Goal: Task Accomplishment & Management: Manage account settings

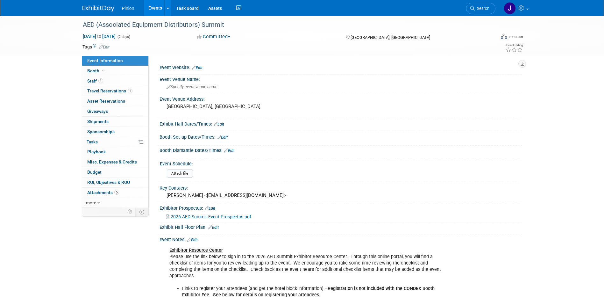
click at [86, 3] on link at bounding box center [101, 5] width 39 height 5
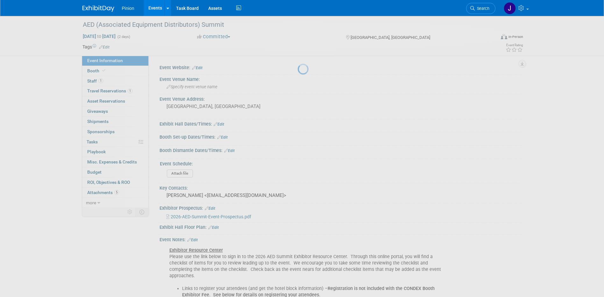
click at [89, 5] on link at bounding box center [101, 5] width 39 height 5
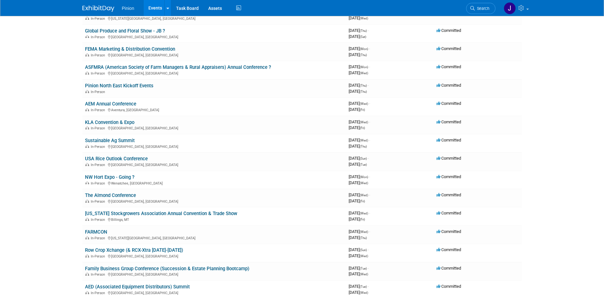
scroll to position [309, 0]
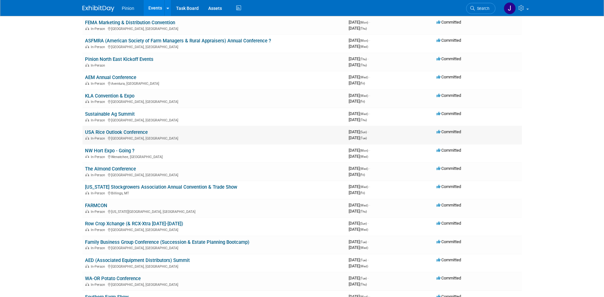
click at [121, 133] on link "USA Rice Outlook Conference" at bounding box center [116, 132] width 63 height 6
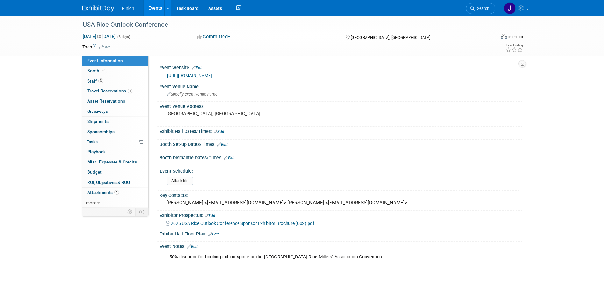
click at [97, 11] on img at bounding box center [98, 8] width 32 height 6
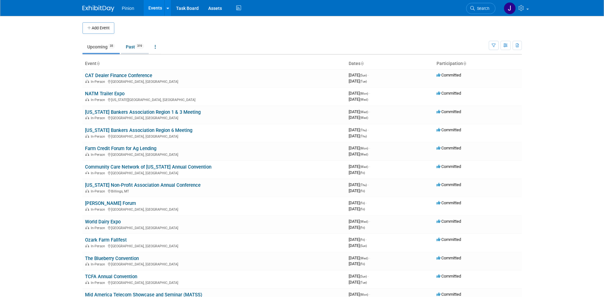
click at [130, 49] on link "Past 319" at bounding box center [135, 47] width 28 height 12
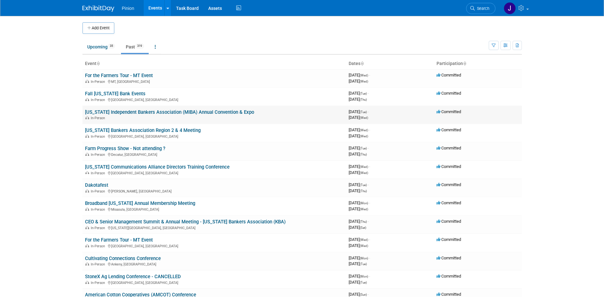
click at [115, 110] on link "[US_STATE] Independent Bankers Association (MIBA) Annual Convention & Expo" at bounding box center [169, 112] width 169 height 6
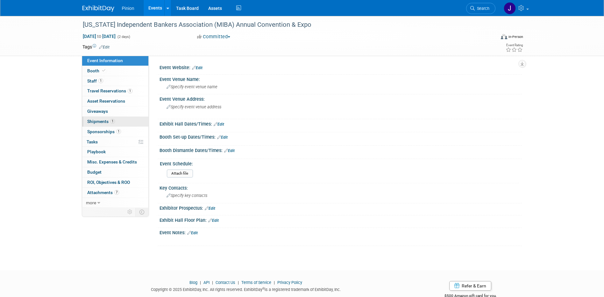
click at [107, 120] on span "Shipments 1" at bounding box center [101, 121] width 28 height 5
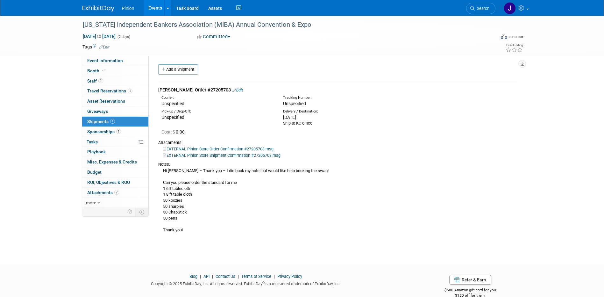
click at [219, 155] on link "EXTERNAL Pinion Store Shipment Confirmation #27205703.msg" at bounding box center [221, 155] width 117 height 5
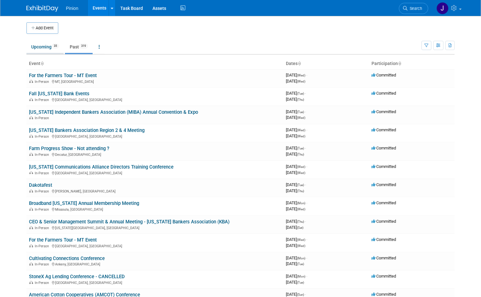
click at [42, 45] on link "Upcoming 35" at bounding box center [44, 47] width 37 height 12
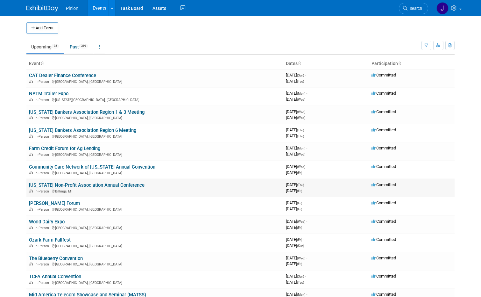
click at [62, 185] on link "[US_STATE] Non-Profit Association Annual Conference" at bounding box center [87, 185] width 116 height 6
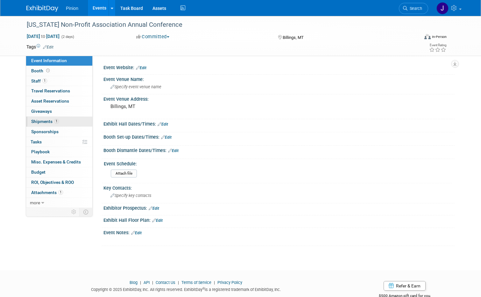
click at [50, 119] on span "Shipments 1" at bounding box center [45, 121] width 28 height 5
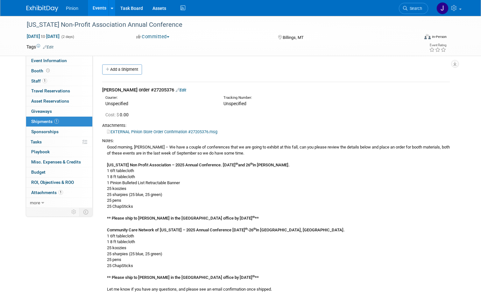
click at [176, 89] on link "Edit" at bounding box center [181, 90] width 11 height 5
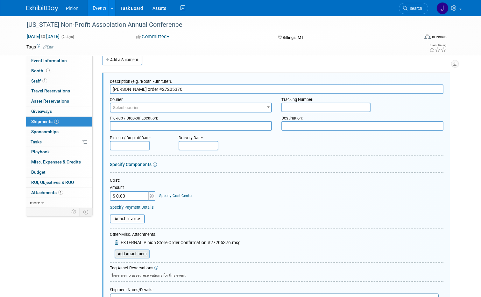
click at [127, 253] on input "file" at bounding box center [111, 254] width 76 height 8
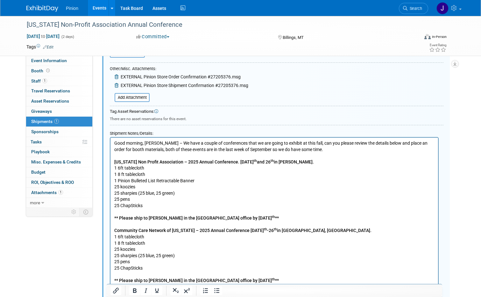
scroll to position [177, 0]
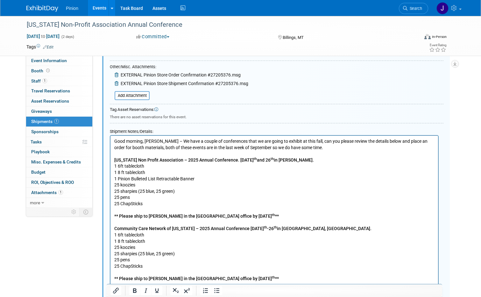
drag, startPoint x: 480, startPoint y: 130, endPoint x: 480, endPoint y: 194, distance: 63.7
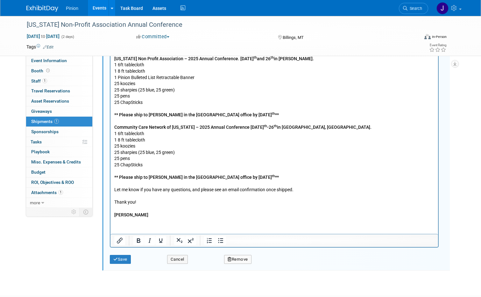
drag, startPoint x: 483, startPoint y: 177, endPoint x: 321, endPoint y: 134, distance: 167.9
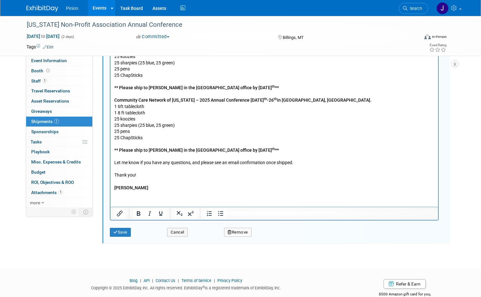
scroll to position [321, 0]
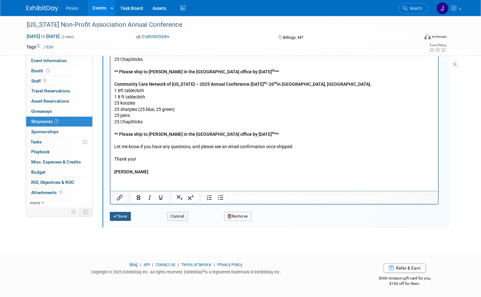
click at [118, 215] on button "Save" at bounding box center [120, 216] width 21 height 9
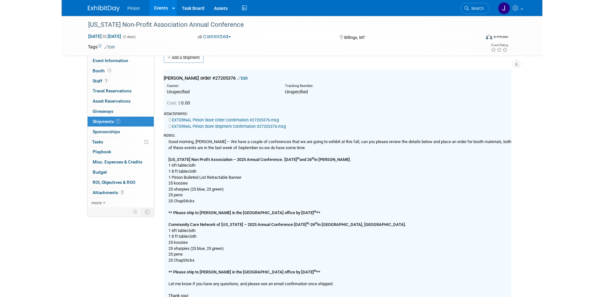
scroll to position [10, 0]
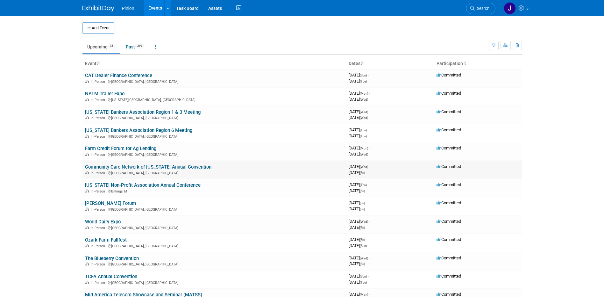
click at [142, 164] on link "Community Care Network of [US_STATE] Annual Convention" at bounding box center [148, 167] width 126 height 6
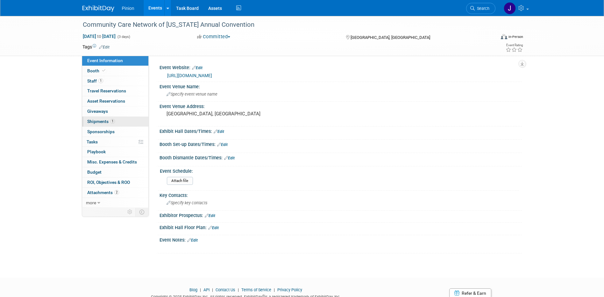
click at [103, 118] on link "1 Shipments 1" at bounding box center [115, 122] width 66 height 10
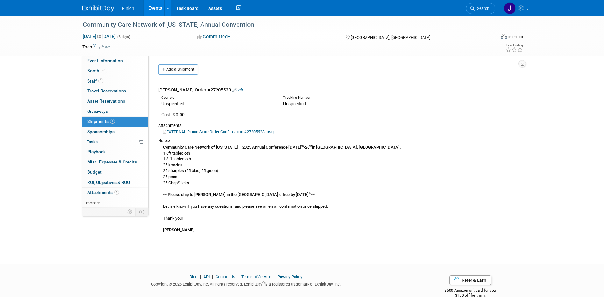
click at [232, 91] on link "Edit" at bounding box center [237, 90] width 11 height 5
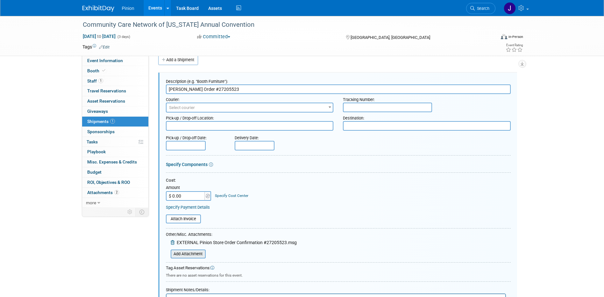
click at [197, 253] on input "file" at bounding box center [167, 254] width 76 height 8
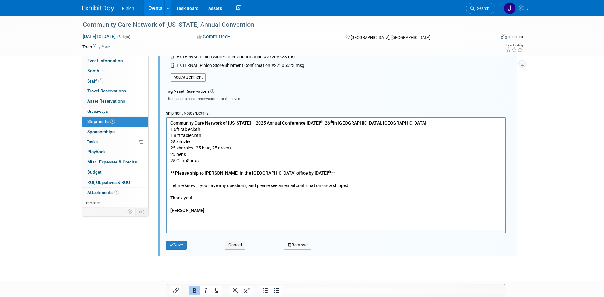
scroll to position [234, 0]
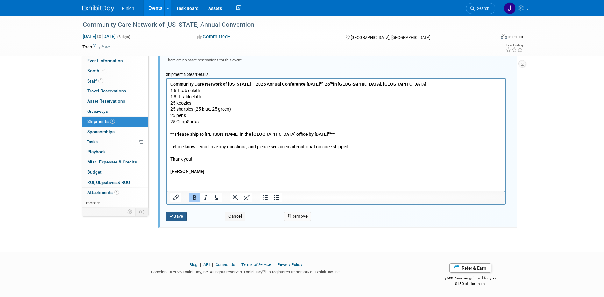
click at [181, 216] on button "Save" at bounding box center [176, 216] width 21 height 9
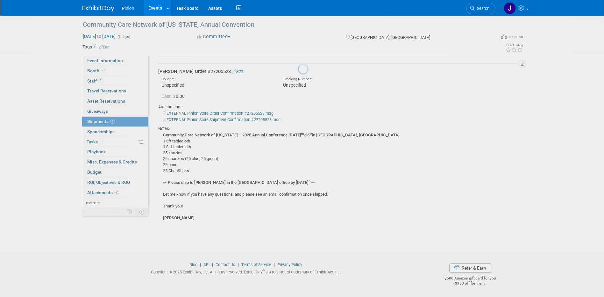
scroll to position [10, 0]
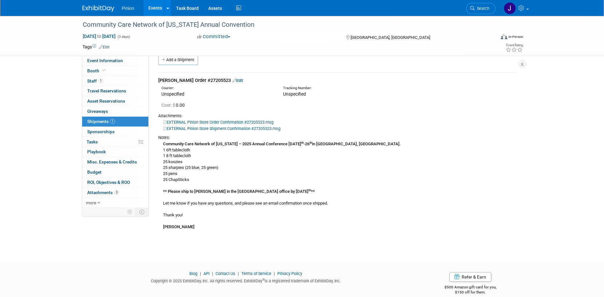
click at [103, 8] on img at bounding box center [98, 8] width 32 height 6
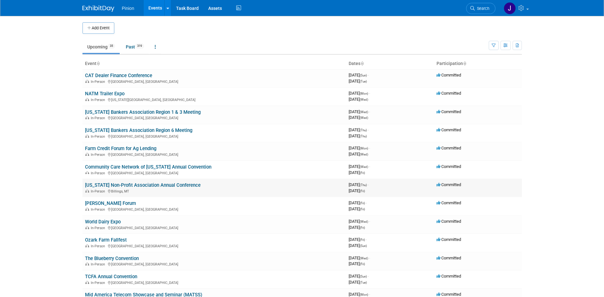
click at [110, 184] on link "[US_STATE] Non-Profit Association Annual Conference" at bounding box center [143, 185] width 116 height 6
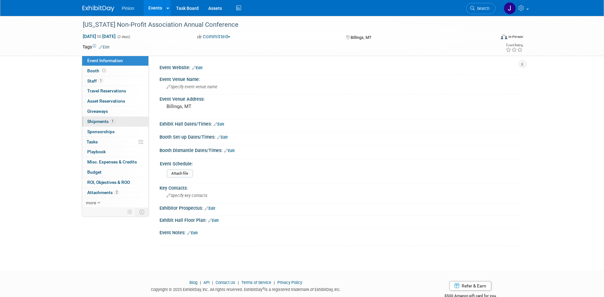
click at [103, 121] on span "Shipments 1" at bounding box center [101, 121] width 28 height 5
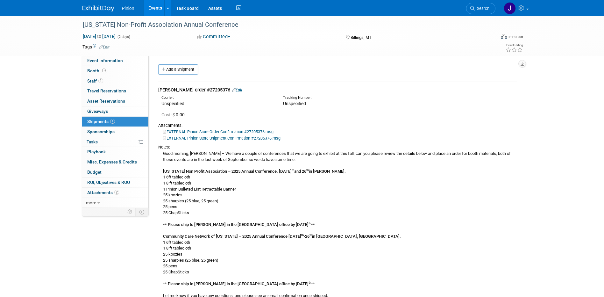
click at [87, 7] on img at bounding box center [98, 8] width 32 height 6
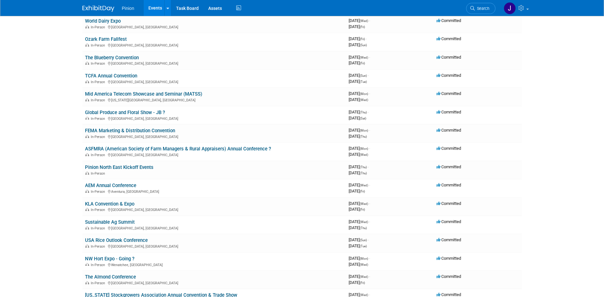
scroll to position [203, 0]
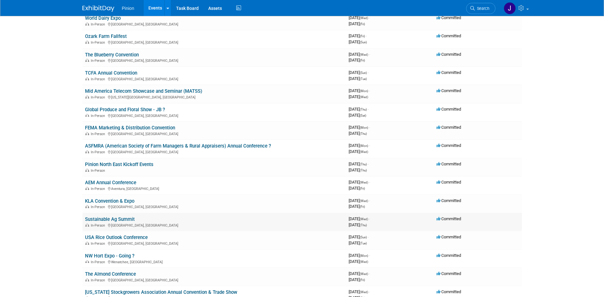
click at [128, 219] on link "Sustainable Ag Summit" at bounding box center [110, 219] width 50 height 6
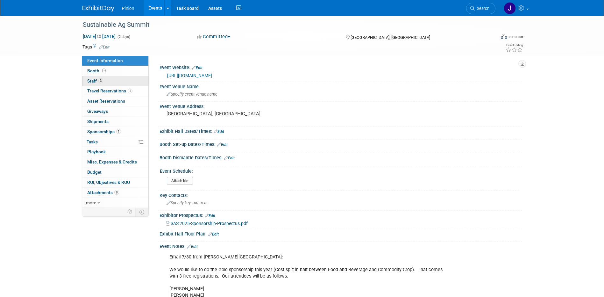
click at [93, 79] on span "Staff 3" at bounding box center [95, 80] width 16 height 5
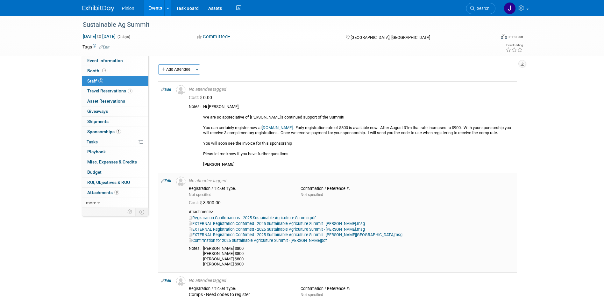
click at [169, 183] on link "Edit" at bounding box center [166, 181] width 11 height 4
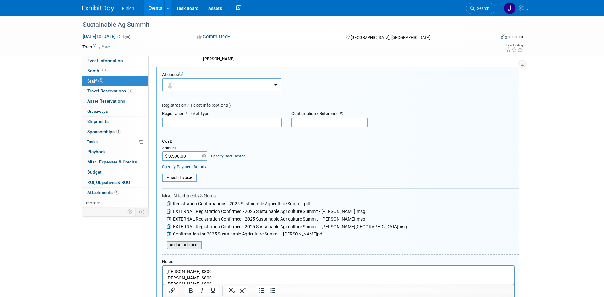
click at [195, 248] on input "file" at bounding box center [163, 244] width 76 height 7
click at [189, 248] on input "file" at bounding box center [163, 244] width 76 height 7
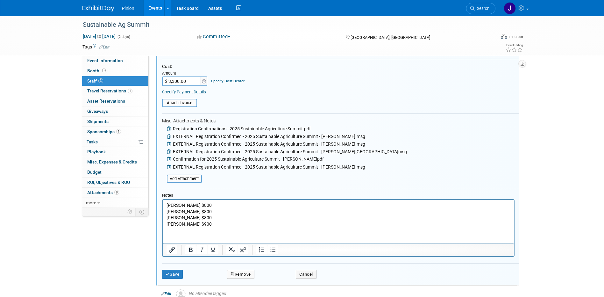
scroll to position [186, 0]
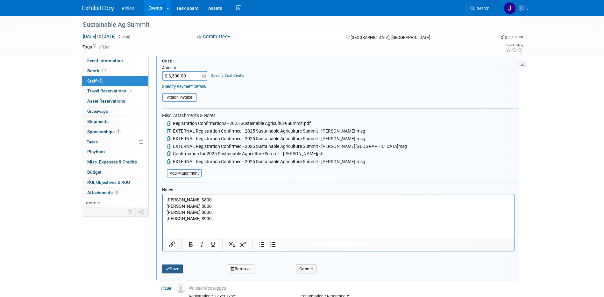
click at [181, 272] on button "Save" at bounding box center [172, 268] width 21 height 9
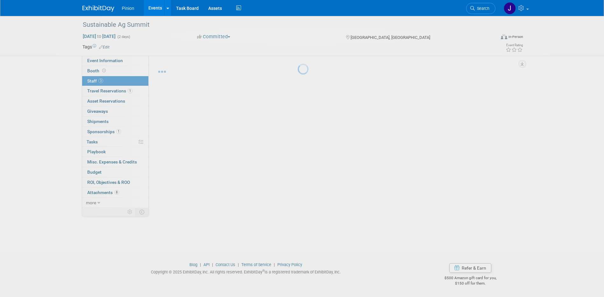
scroll to position [119, 0]
